Goal: Information Seeking & Learning: Learn about a topic

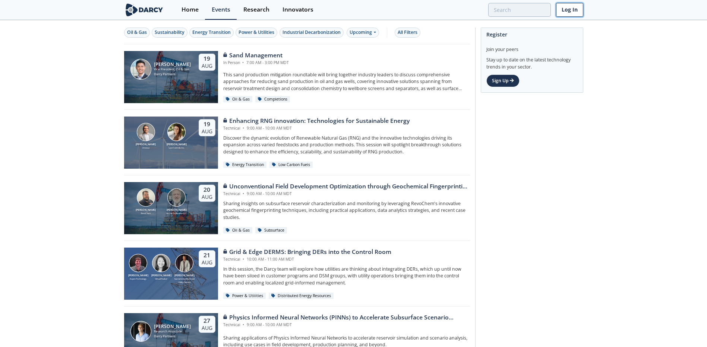
click at [566, 9] on link "Log In" at bounding box center [569, 10] width 27 height 14
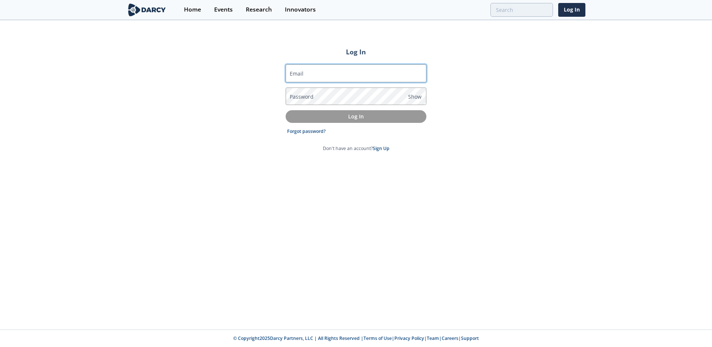
type input "[PERSON_NAME][EMAIL_ADDRESS][DOMAIN_NAME]"
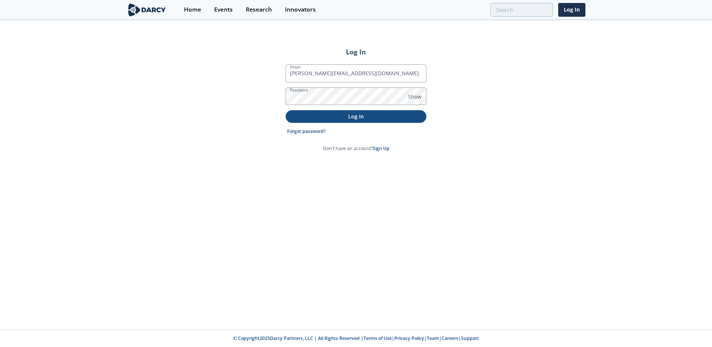
click at [348, 114] on p "Log In" at bounding box center [356, 117] width 130 height 8
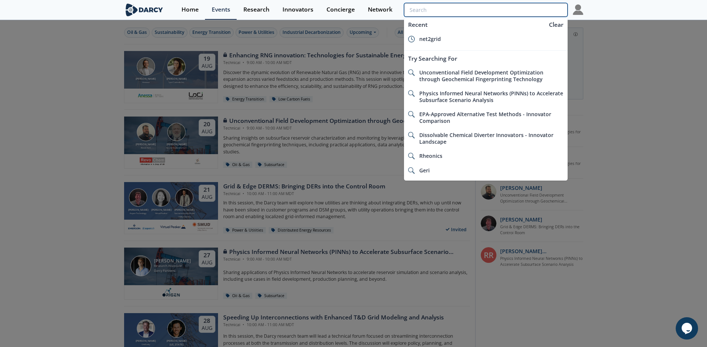
click at [533, 10] on input "search" at bounding box center [485, 10] width 163 height 14
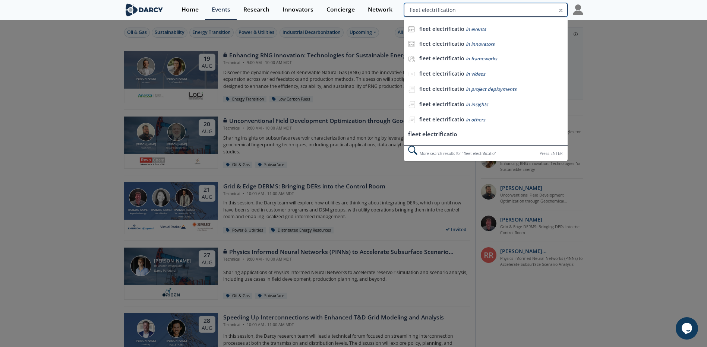
type input "fleet electrification"
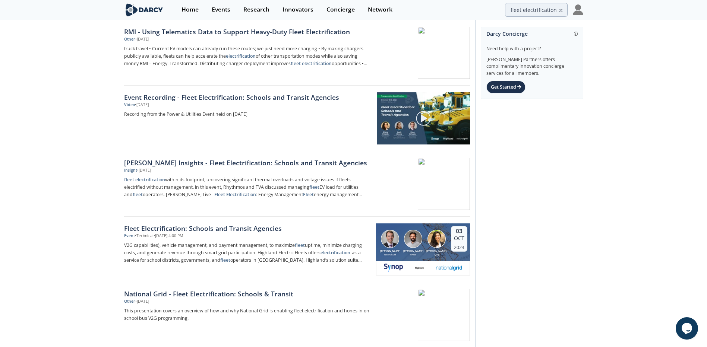
scroll to position [37, 0]
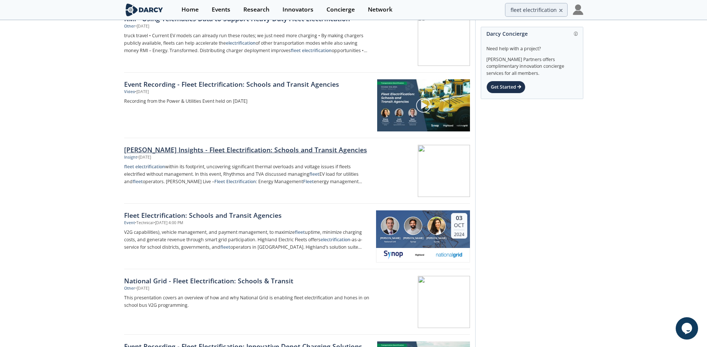
click at [247, 145] on div "[PERSON_NAME] Insights - Fleet Electrification: Schools and Transit Agencies" at bounding box center [247, 150] width 247 height 10
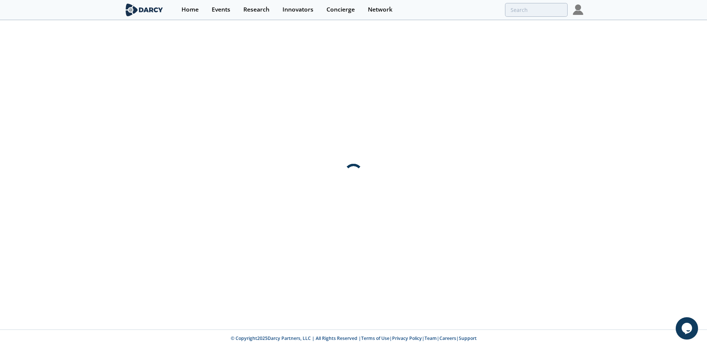
scroll to position [0, 0]
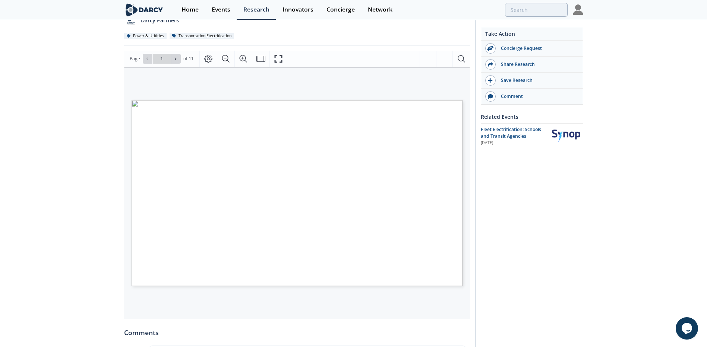
scroll to position [224, 0]
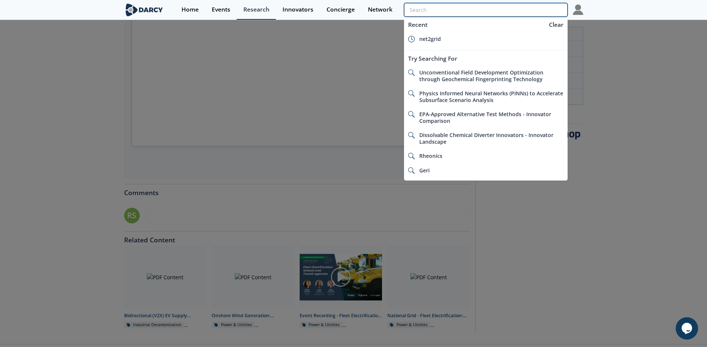
click at [525, 13] on input "search" at bounding box center [485, 10] width 163 height 14
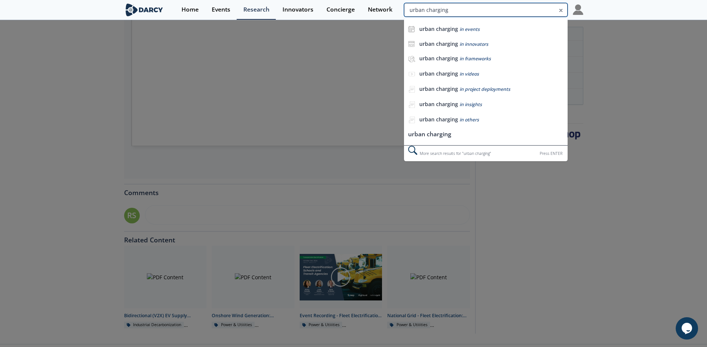
type input "urban charging"
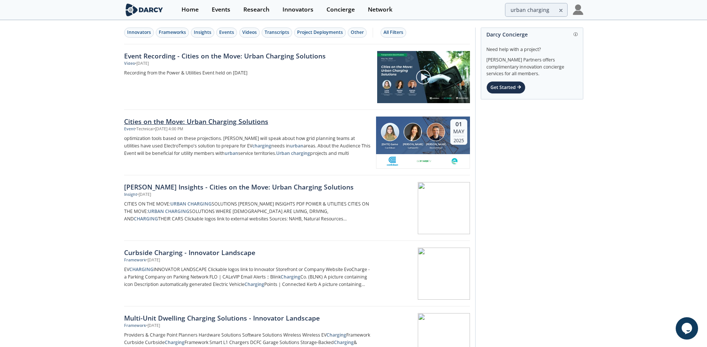
click at [231, 120] on div "Cities on the Move: Urban Charging Solutions" at bounding box center [247, 122] width 247 height 10
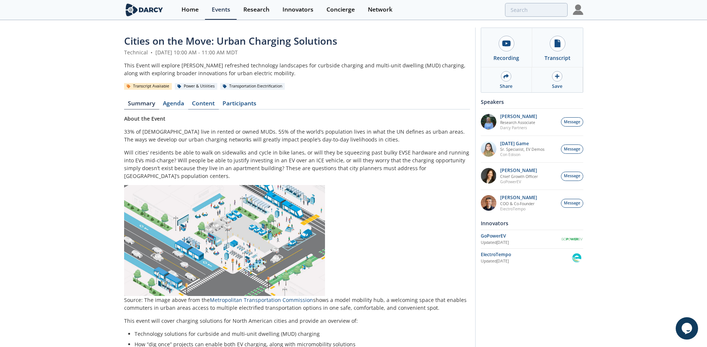
click at [203, 105] on link "Content" at bounding box center [203, 105] width 31 height 9
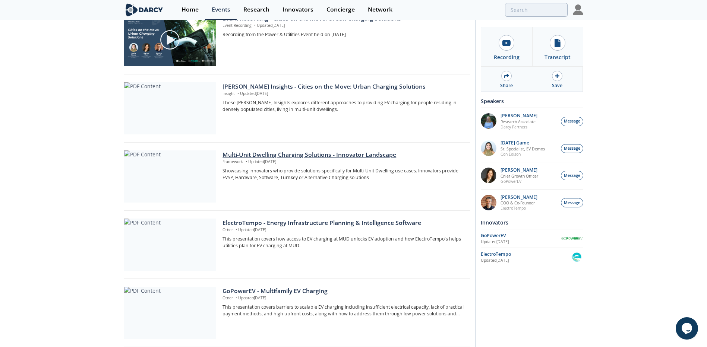
scroll to position [186, 0]
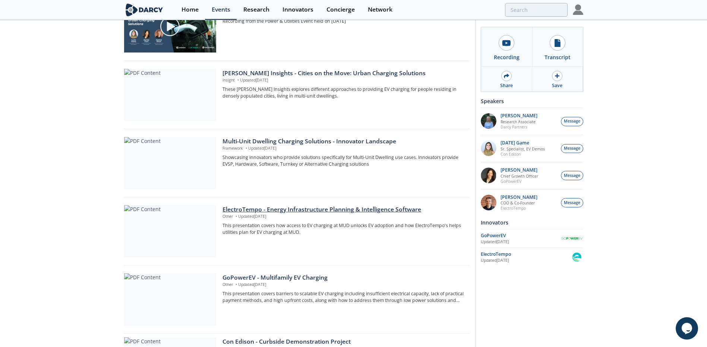
click at [310, 210] on div "ElectroTempo - Energy Infrastructure Planning & Intelligence Software" at bounding box center [343, 209] width 242 height 9
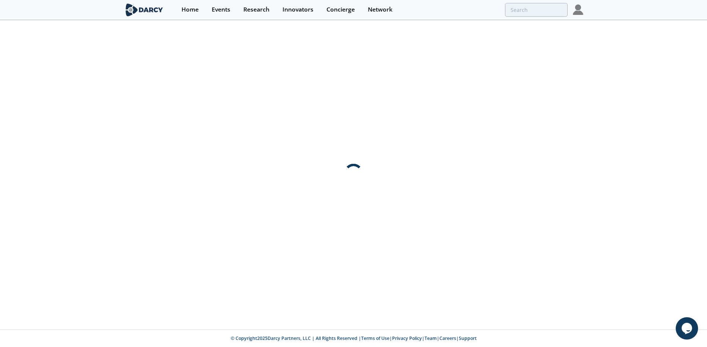
scroll to position [0, 0]
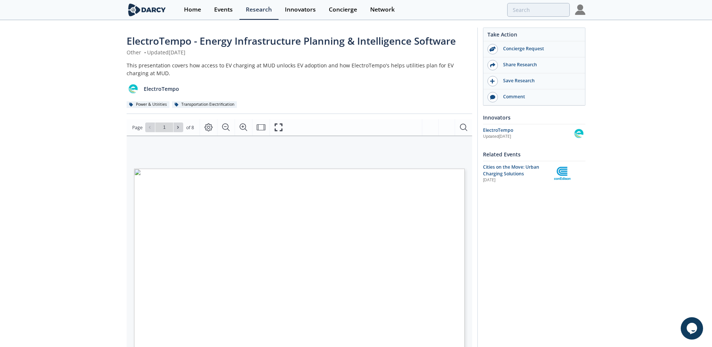
type input "2"
click at [175, 128] on button at bounding box center [179, 128] width 10 height 10
type input "3"
click at [174, 125] on button at bounding box center [179, 128] width 10 height 10
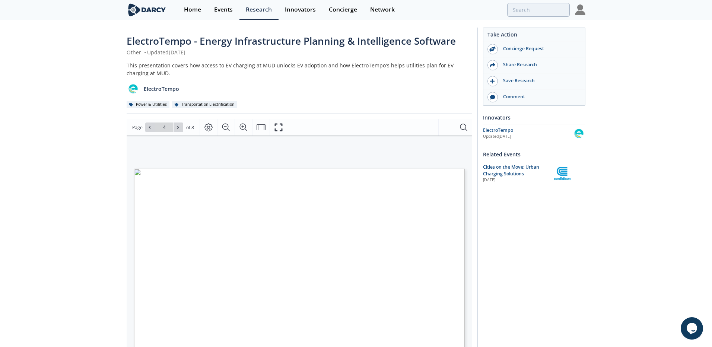
drag, startPoint x: 174, startPoint y: 125, endPoint x: 105, endPoint y: 150, distance: 72.6
click at [100, 151] on div "ElectroTempo - Energy Infrastructure Planning & Intelligence Software Other • U…" at bounding box center [356, 287] width 712 height 532
click at [87, 222] on div "ElectroTempo - Energy Infrastructure Planning & Intelligence Software Other • U…" at bounding box center [353, 287] width 707 height 532
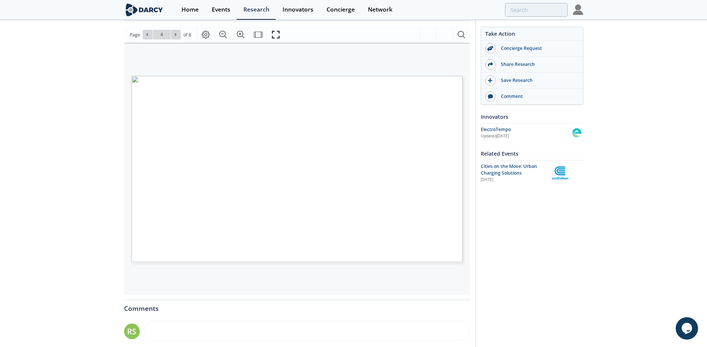
scroll to position [75, 0]
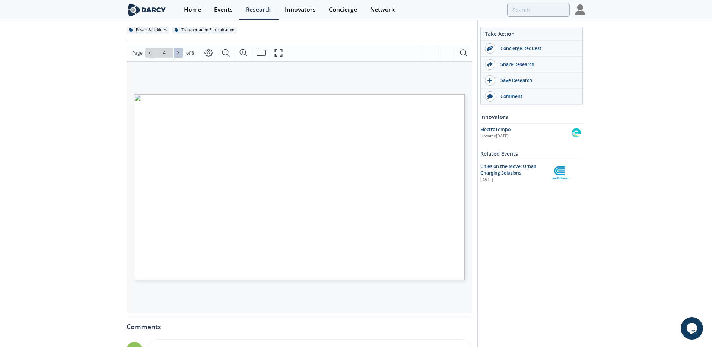
click at [174, 53] on button at bounding box center [179, 53] width 10 height 10
type input "8"
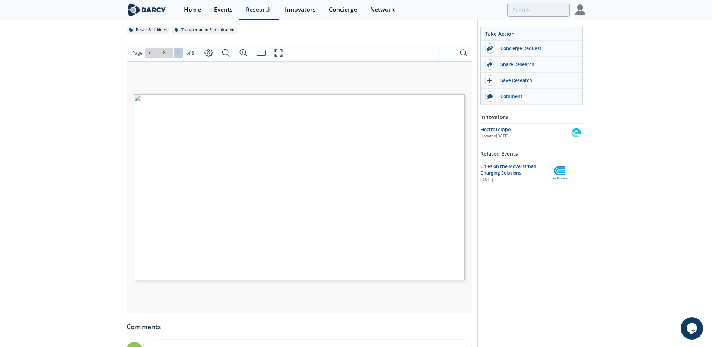
click at [174, 53] on div "Go to Page 8" at bounding box center [164, 53] width 38 height 10
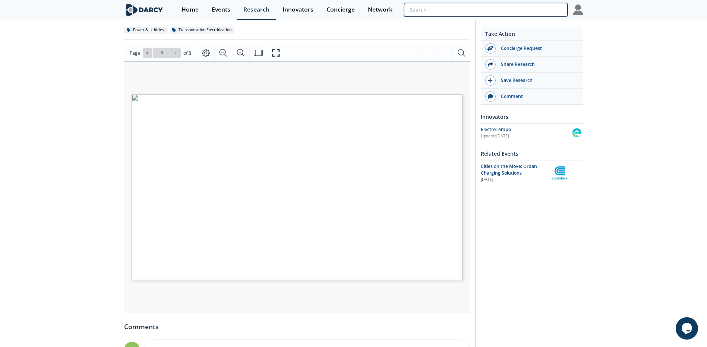
click at [524, 8] on input "search" at bounding box center [485, 10] width 163 height 14
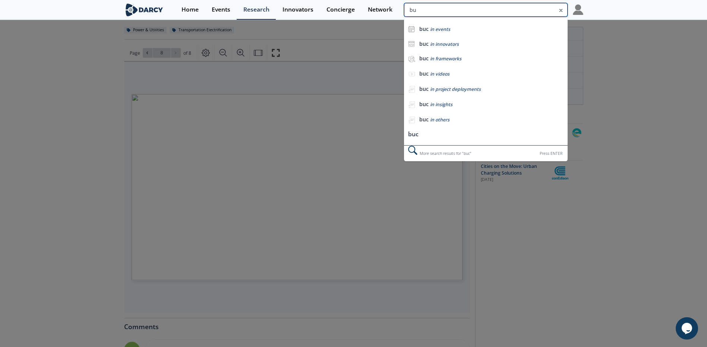
type input "b"
type input "bucket truck"
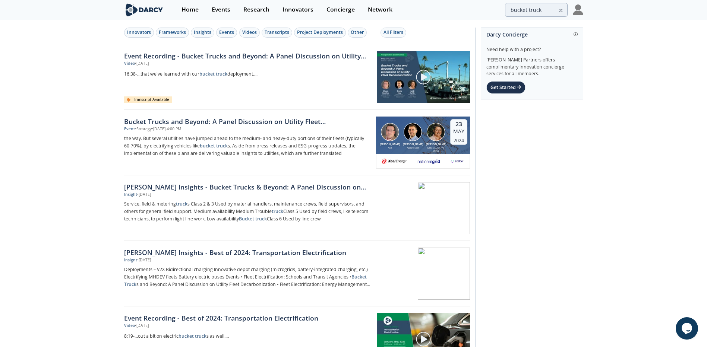
click at [306, 58] on link "Event Recording - Bucket Trucks and Beyond: A Panel Discussion on Utility Fleet…" at bounding box center [248, 56] width 248 height 10
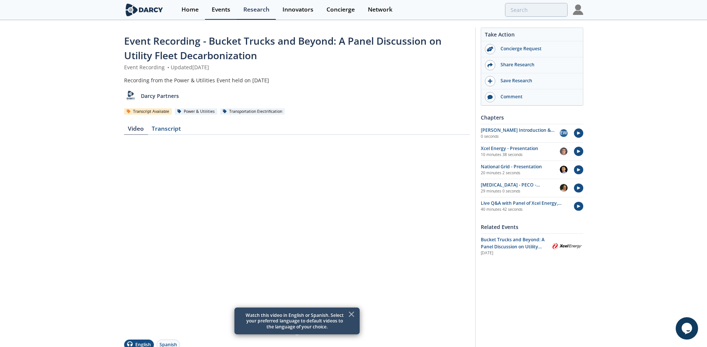
click at [210, 18] on link "Events" at bounding box center [221, 10] width 32 height 20
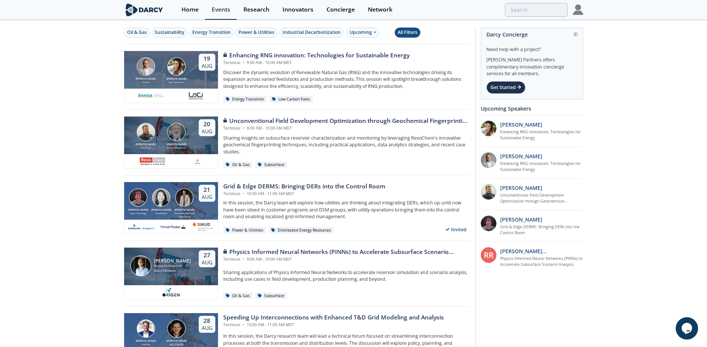
click at [410, 31] on div "All Filters" at bounding box center [408, 32] width 20 height 7
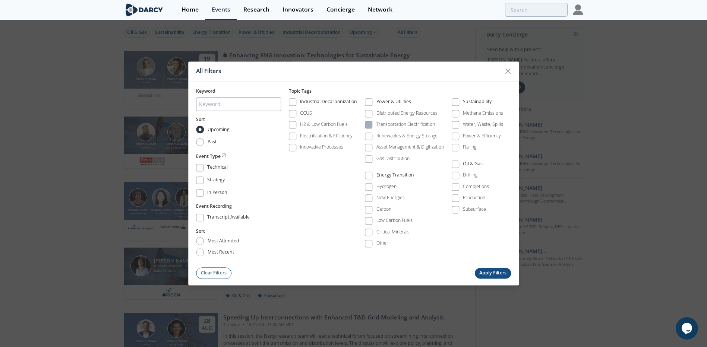
drag, startPoint x: 370, startPoint y: 126, endPoint x: 368, endPoint y: 122, distance: 3.9
click at [368, 122] on span at bounding box center [368, 124] width 7 height 7
click at [494, 266] on div "Keyword Sort Upcoming Past Event Type Technical Strategy In Person Event Record…" at bounding box center [353, 180] width 331 height 198
click at [494, 272] on button "Apply Filters" at bounding box center [493, 273] width 37 height 11
